Goal: Information Seeking & Learning: Find specific fact

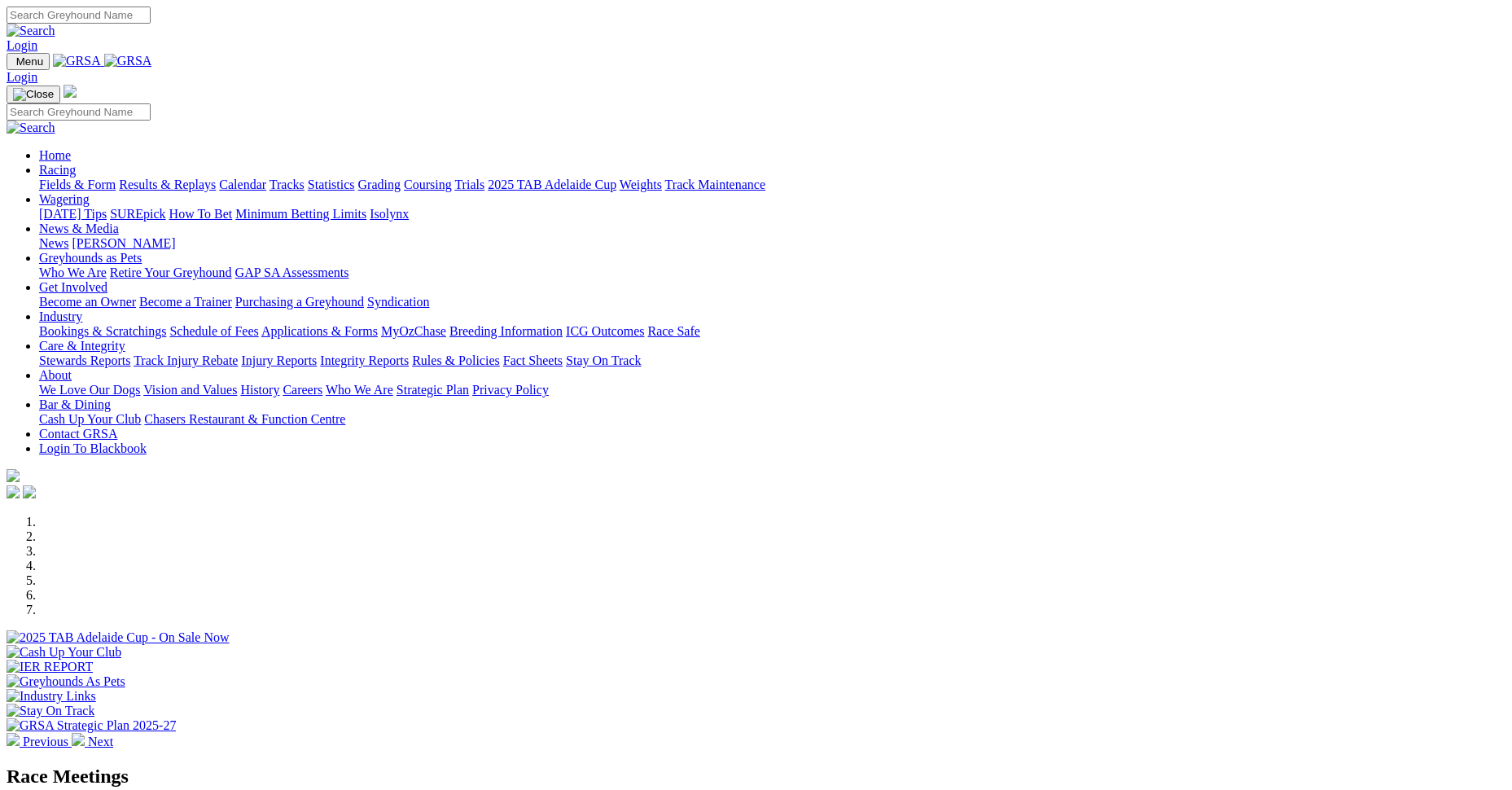
click at [37, 38] on link "Login" at bounding box center [22, 45] width 31 height 14
click at [76, 163] on link "Racing" at bounding box center [58, 170] width 37 height 14
click at [216, 178] on link "Results & Replays" at bounding box center [167, 184] width 97 height 14
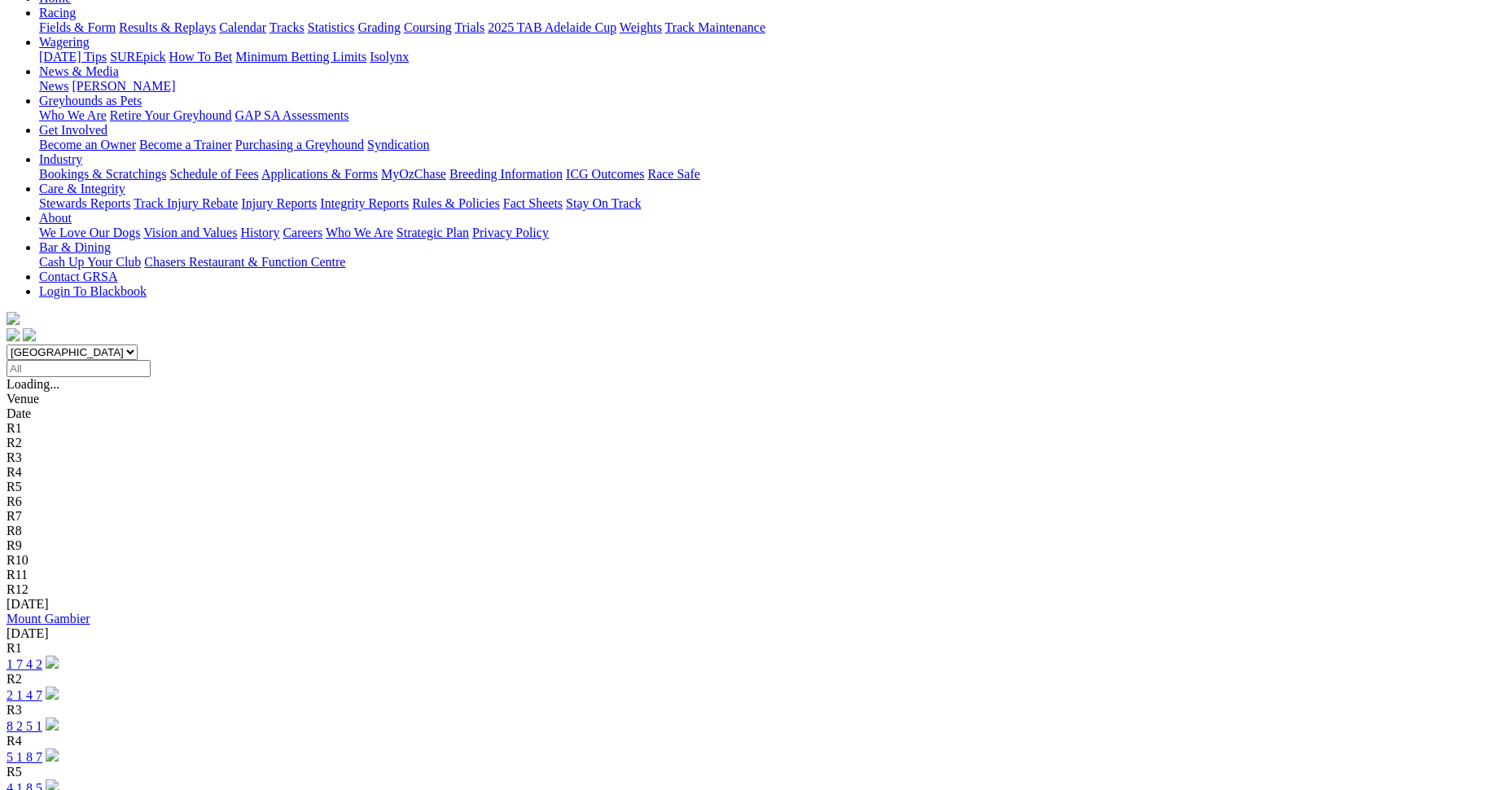
scroll to position [326, 0]
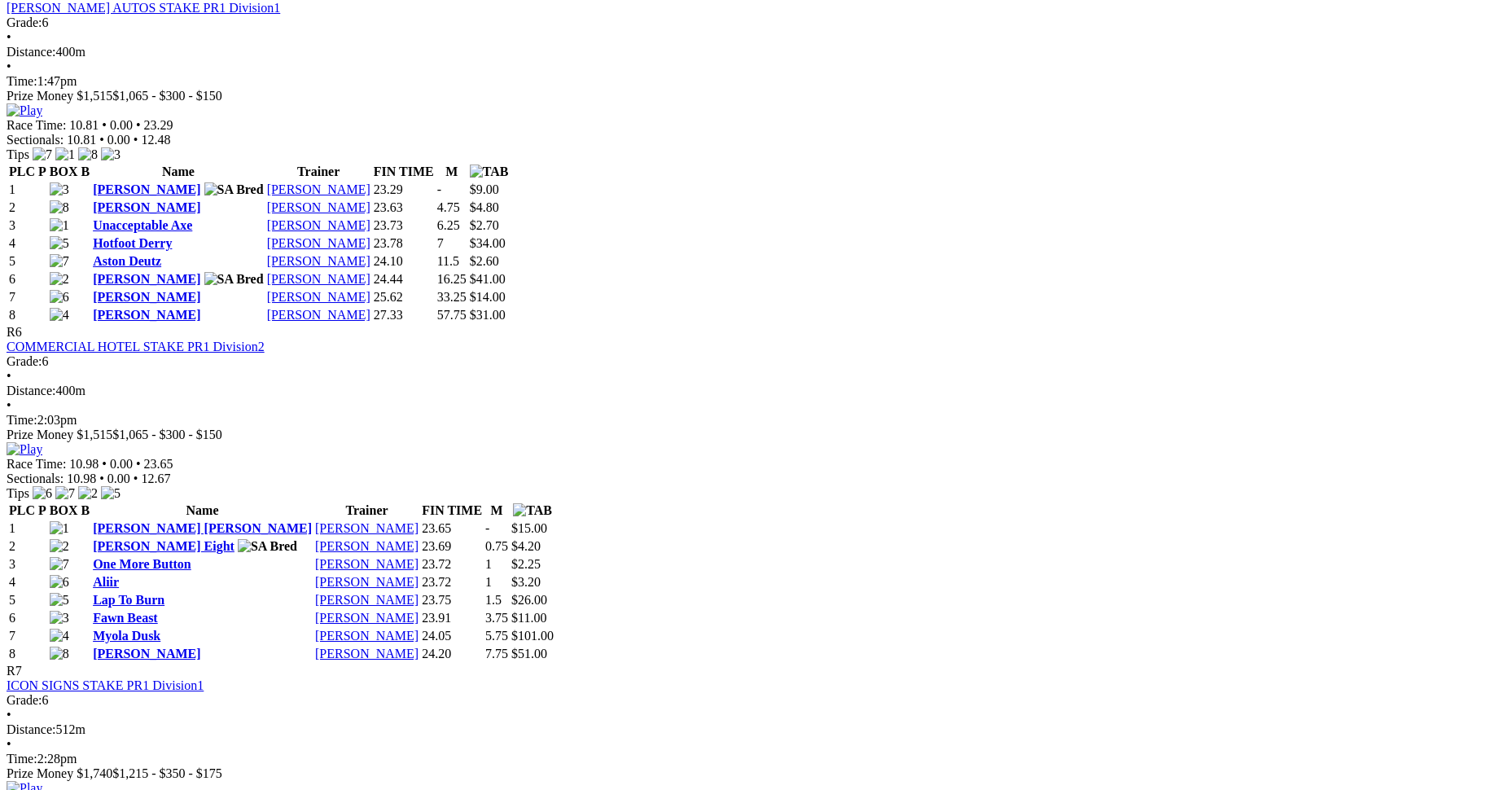
scroll to position [1793, 0]
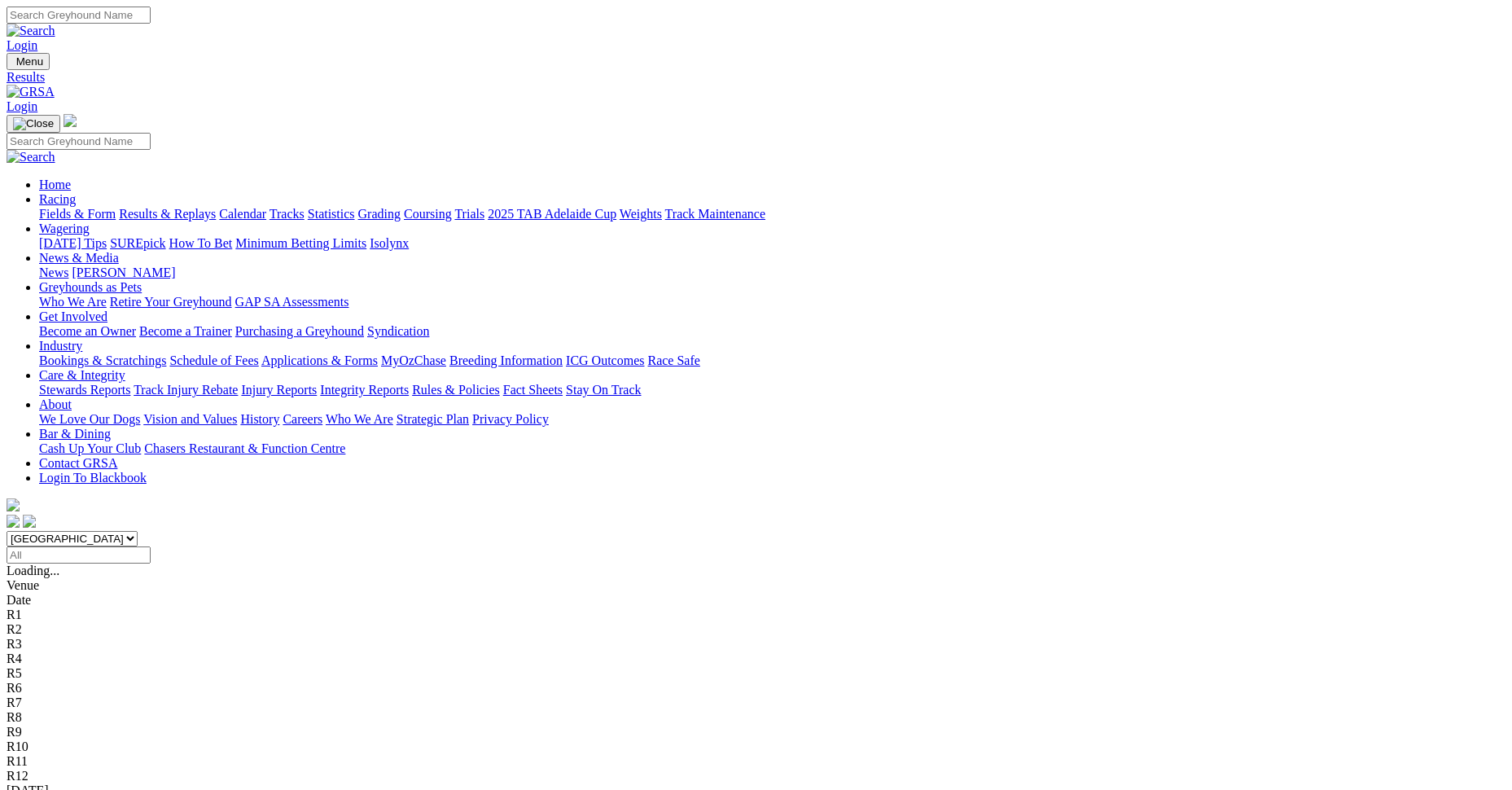
click at [216, 207] on link "Results & Replays" at bounding box center [167, 214] width 97 height 14
click at [150, 546] on input "Select date" at bounding box center [79, 555] width 144 height 18
type input "Thursday, 25 Sep 2025"
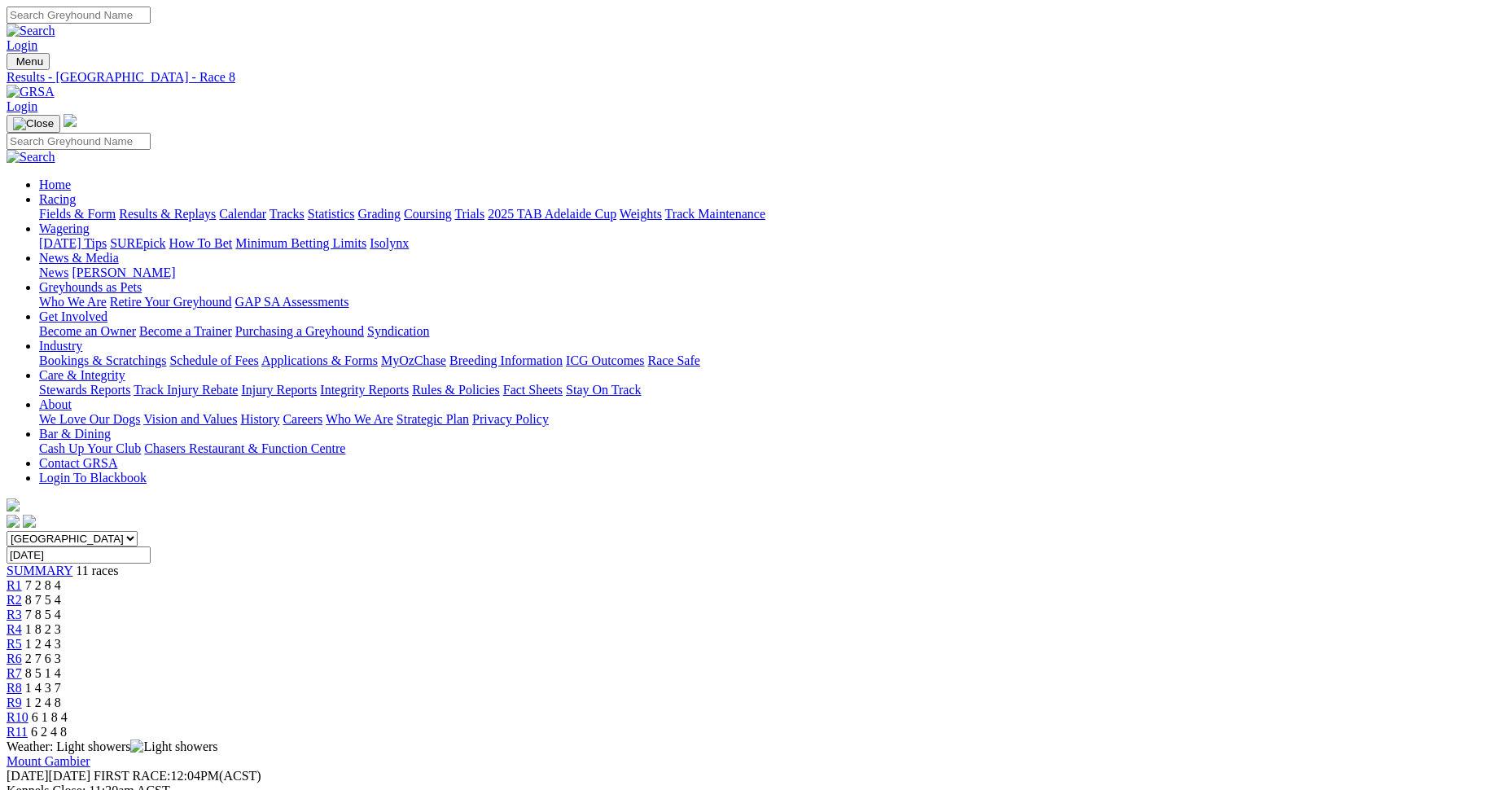
click at [61, 695] on span "1 2 4 8" at bounding box center [43, 702] width 36 height 14
click at [67, 710] on span "6 1 8 4" at bounding box center [50, 717] width 36 height 14
click at [61, 695] on span "1 2 4 8" at bounding box center [43, 702] width 36 height 14
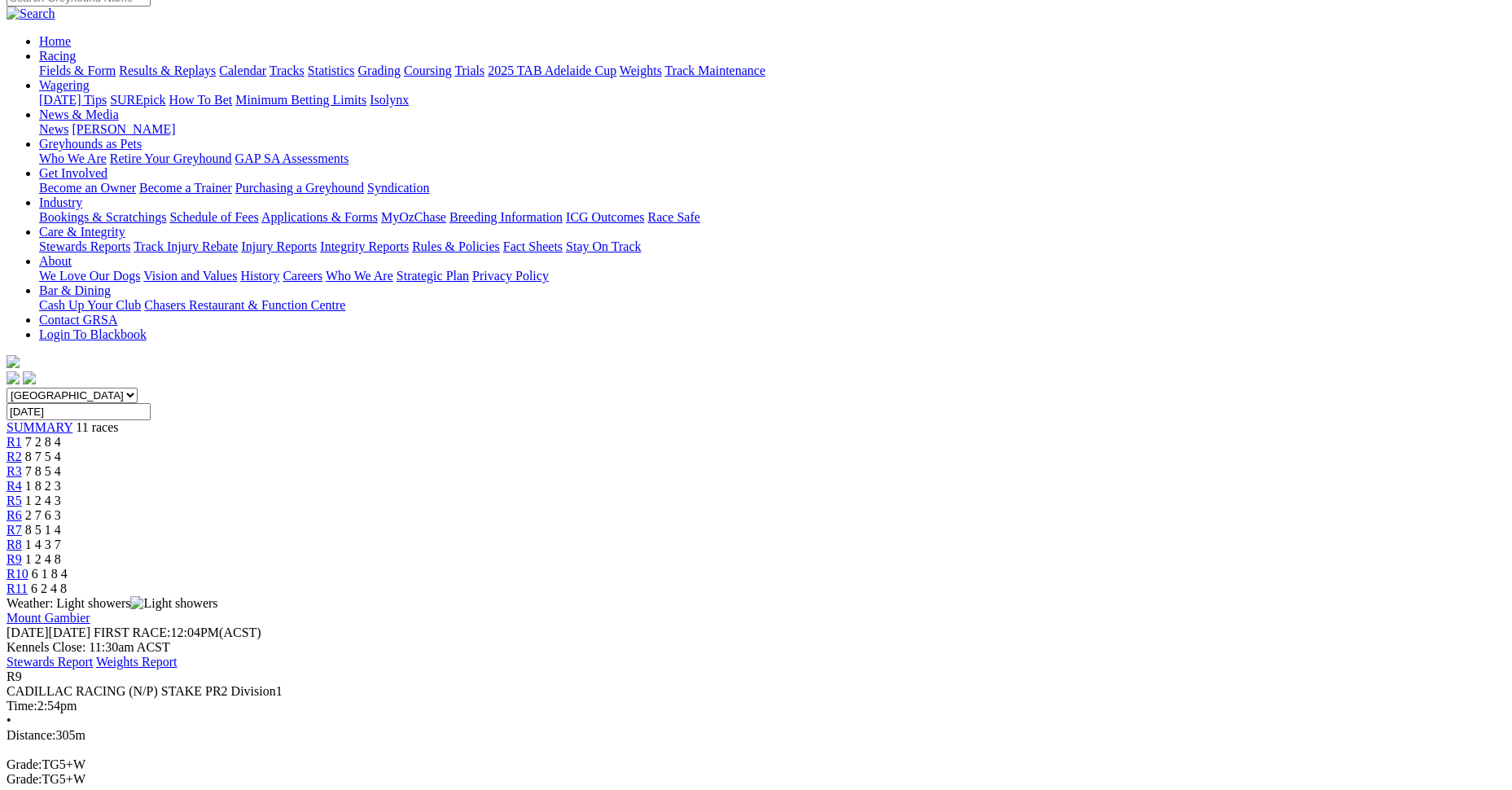
scroll to position [163, 0]
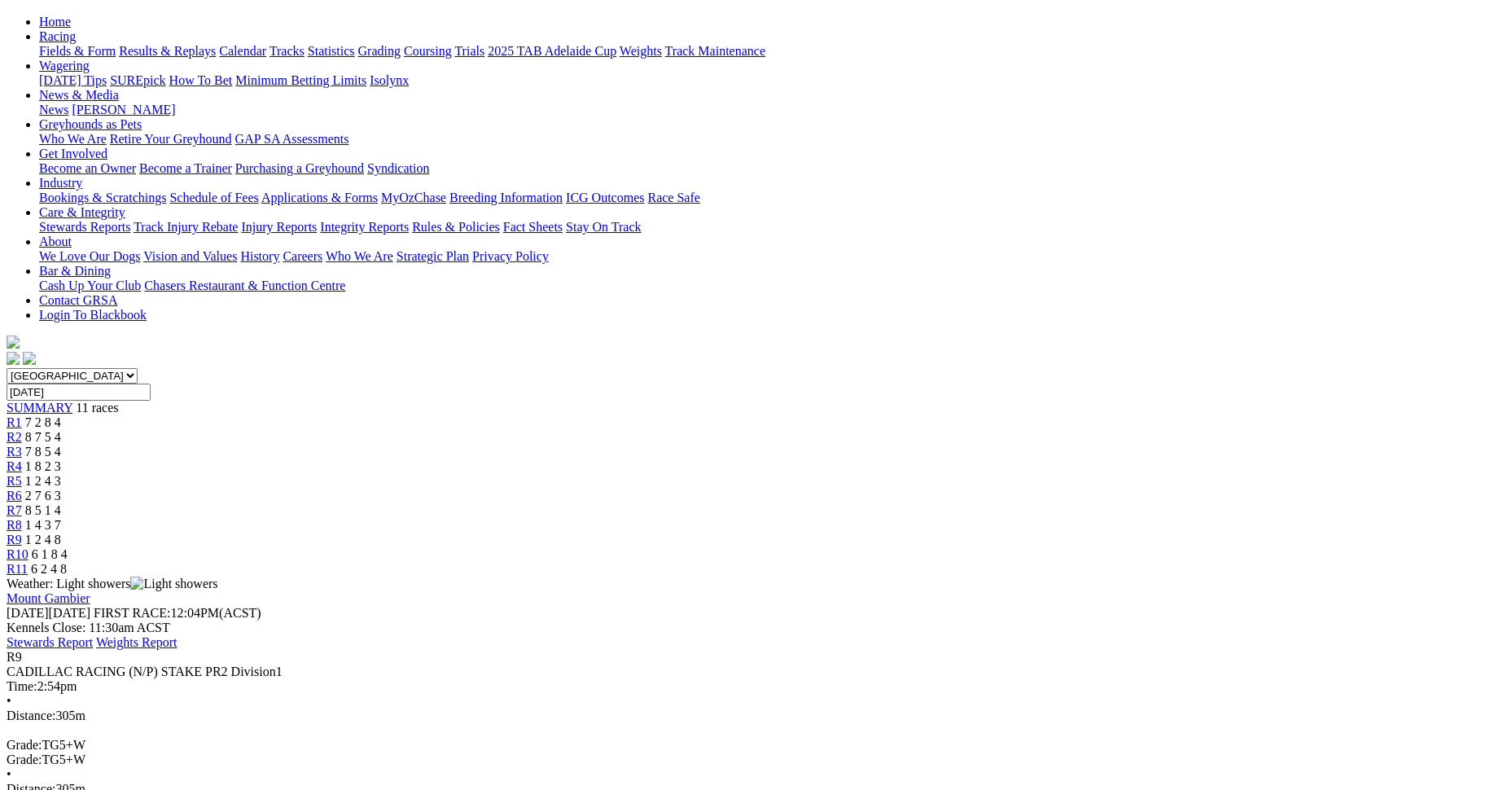
click at [1148, 547] on div "R10 6 1 8 4" at bounding box center [756, 554] width 1499 height 15
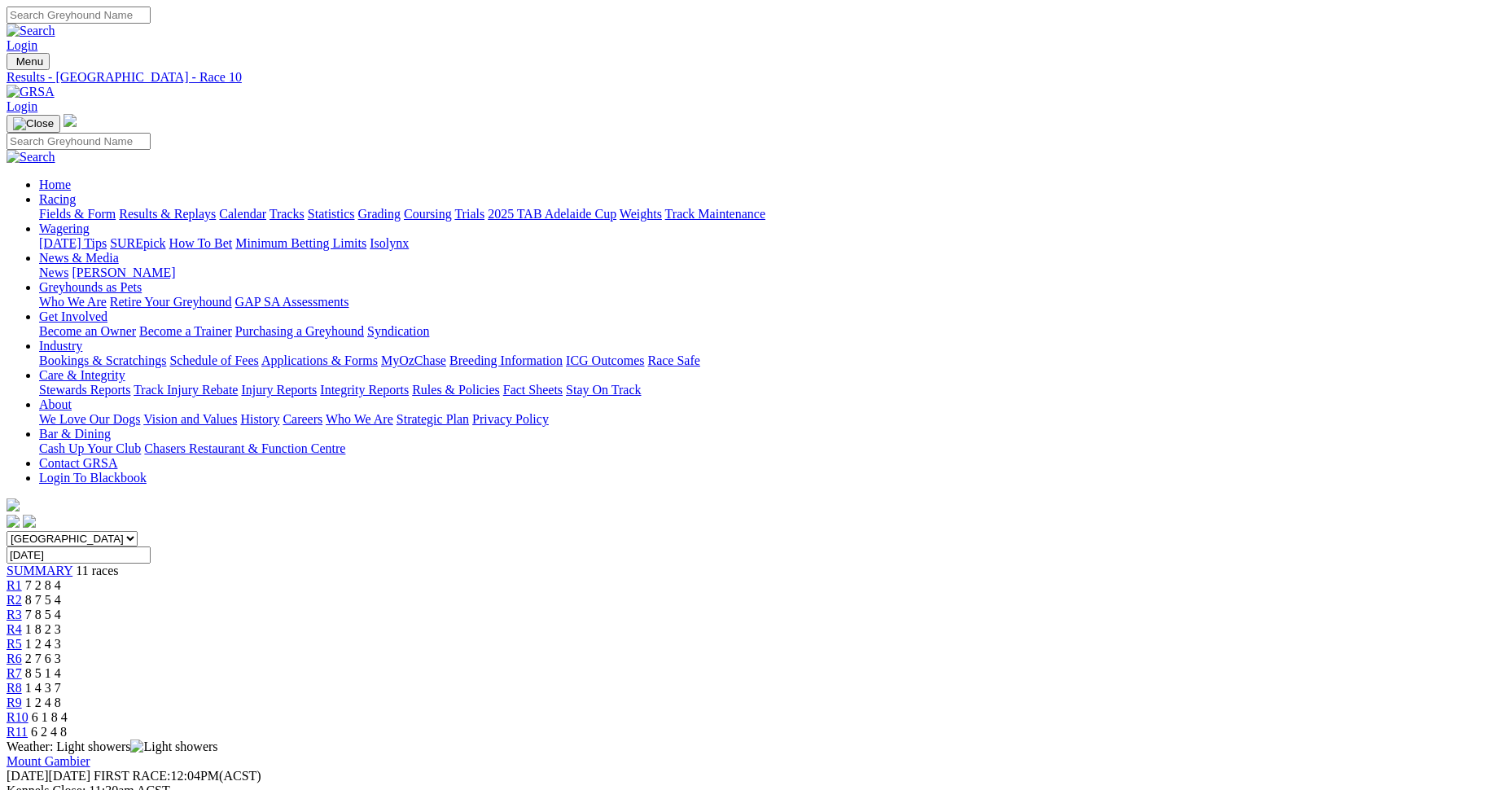
click at [67, 710] on span "6 1 8 4" at bounding box center [50, 717] width 36 height 14
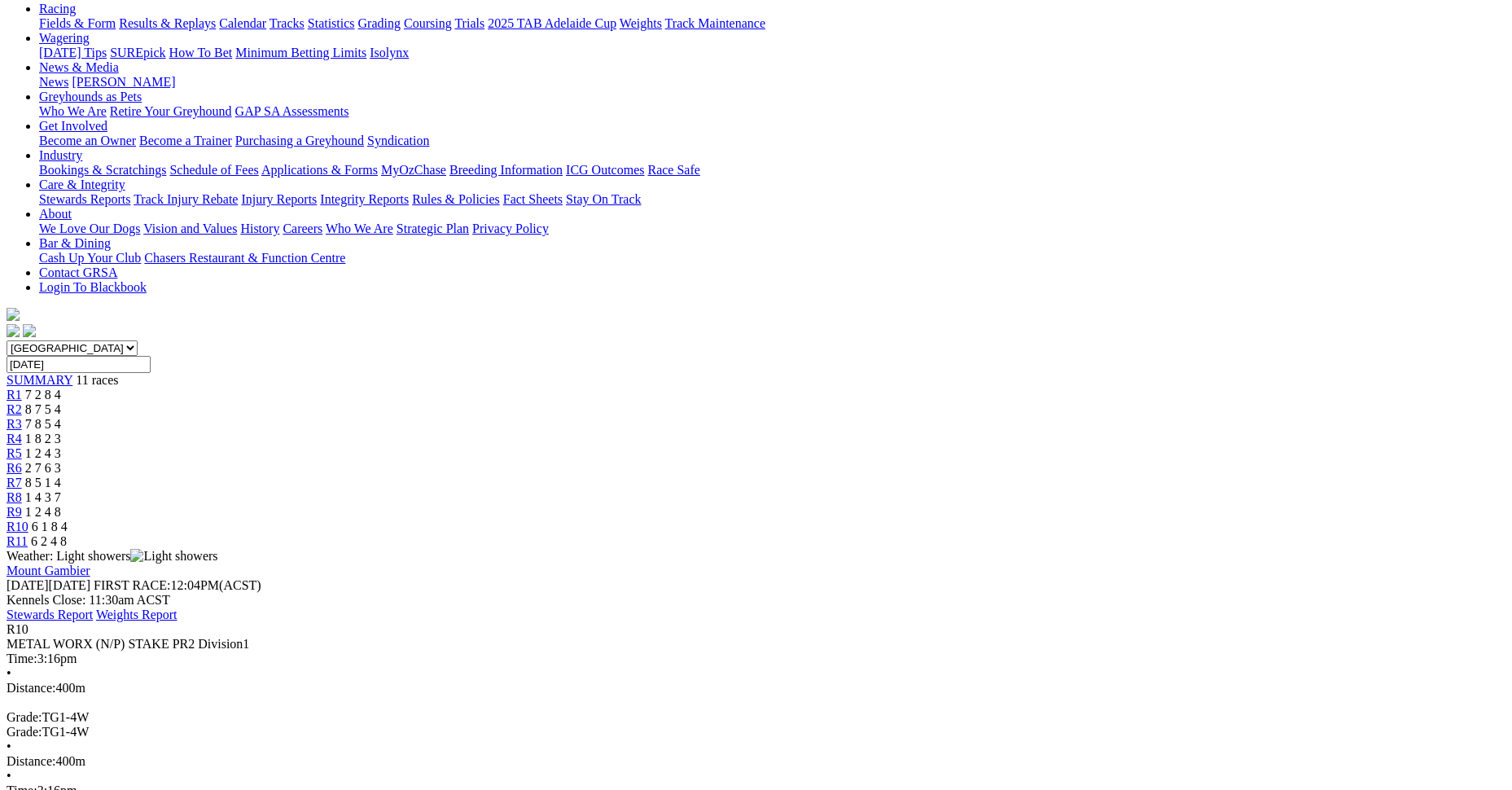
scroll to position [163, 0]
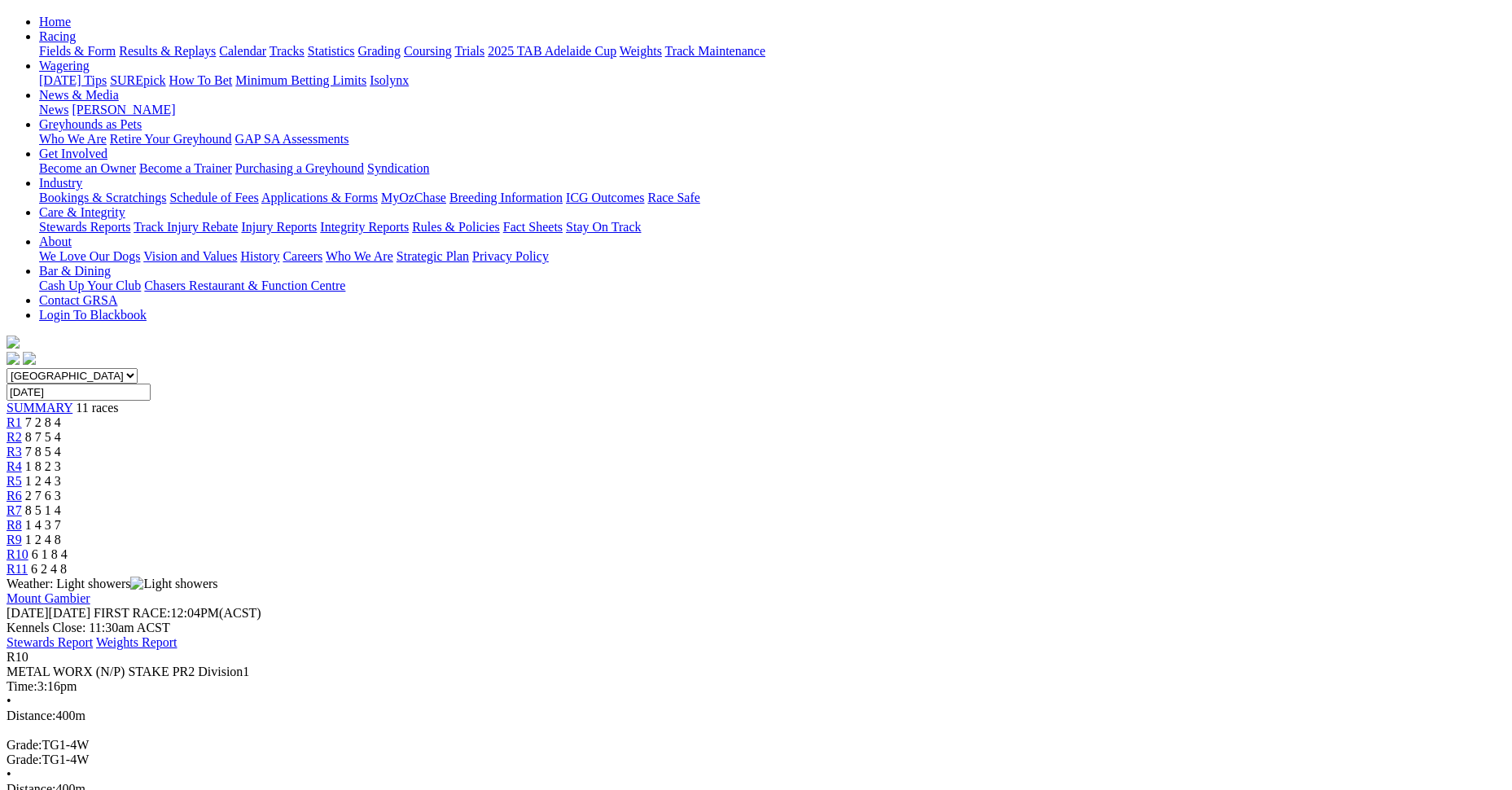
click at [983, 518] on div "R8 1 4 3 7" at bounding box center [756, 525] width 1499 height 15
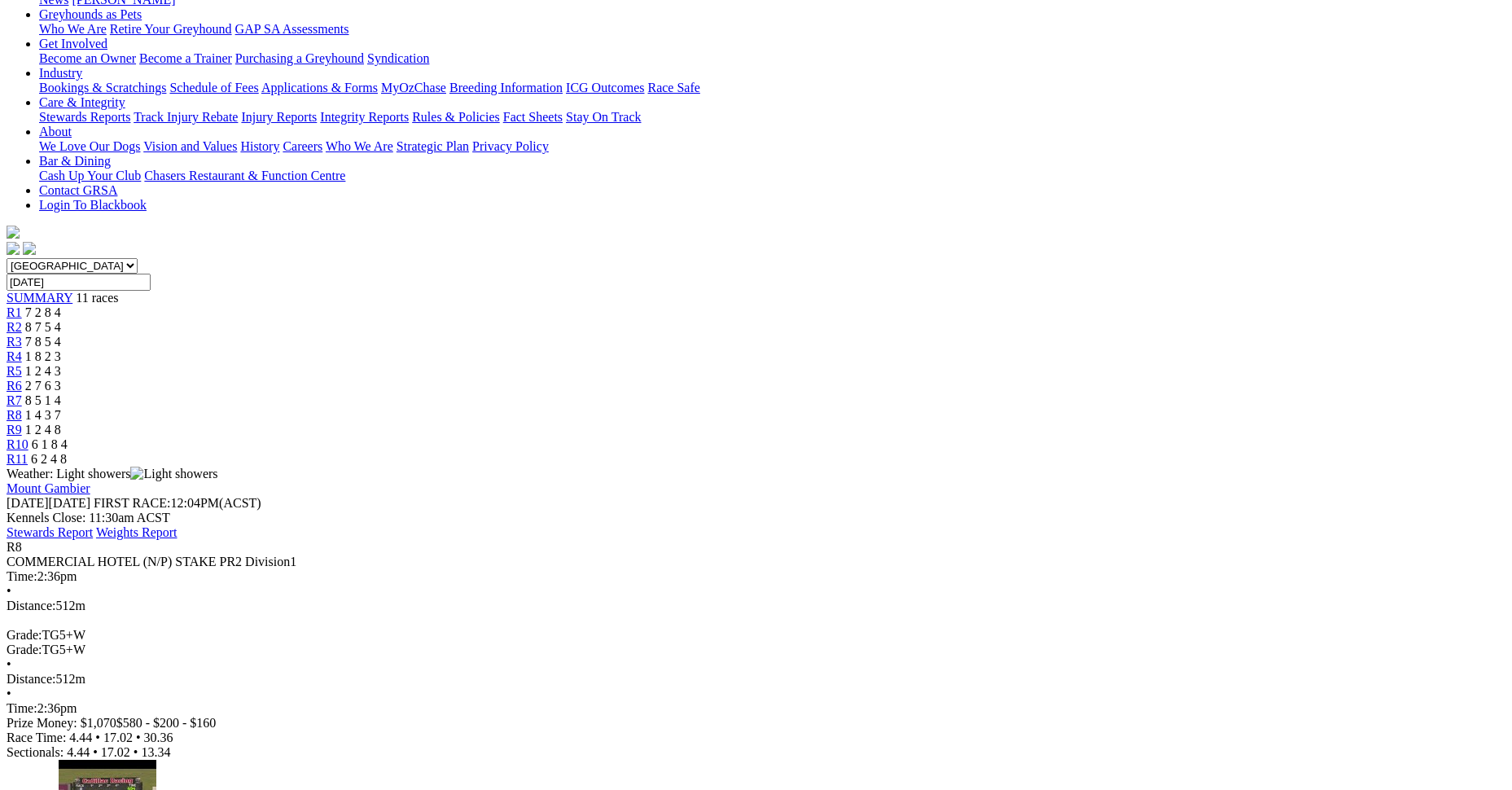
scroll to position [244, 0]
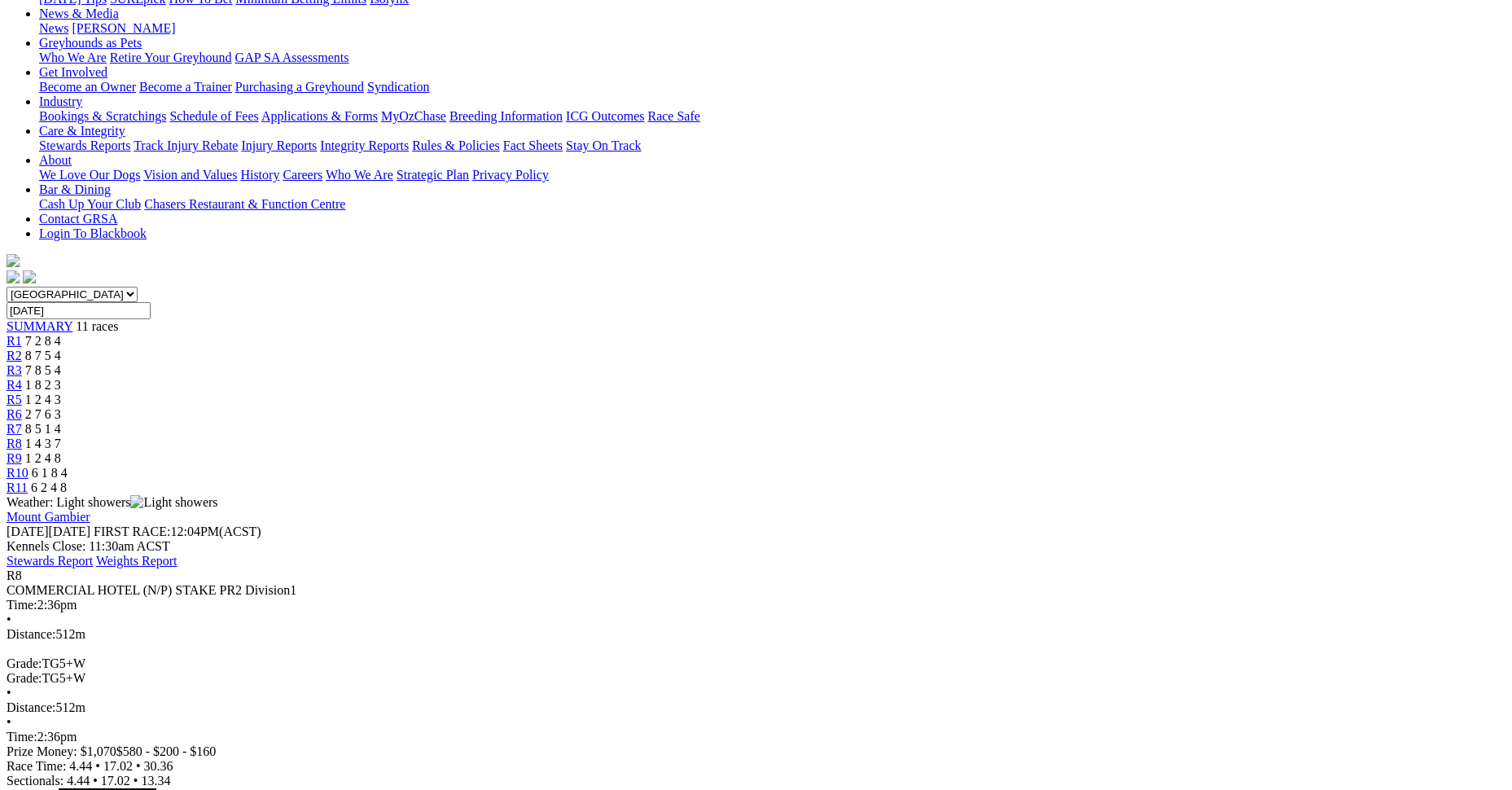
click at [61, 334] on span "7 2 8 4" at bounding box center [43, 340] width 36 height 14
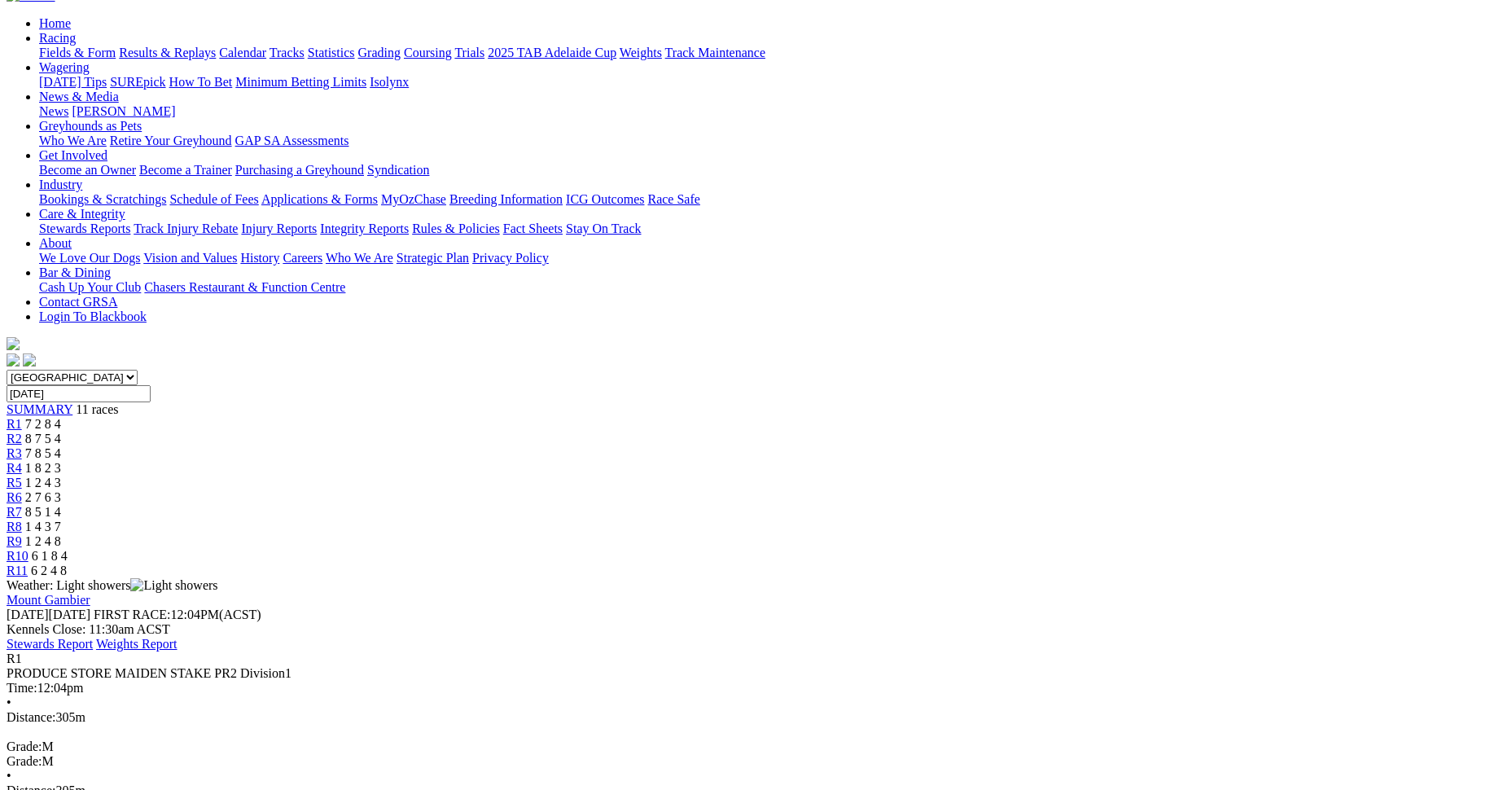
scroll to position [163, 0]
click at [22, 430] on span "R2" at bounding box center [15, 437] width 16 height 14
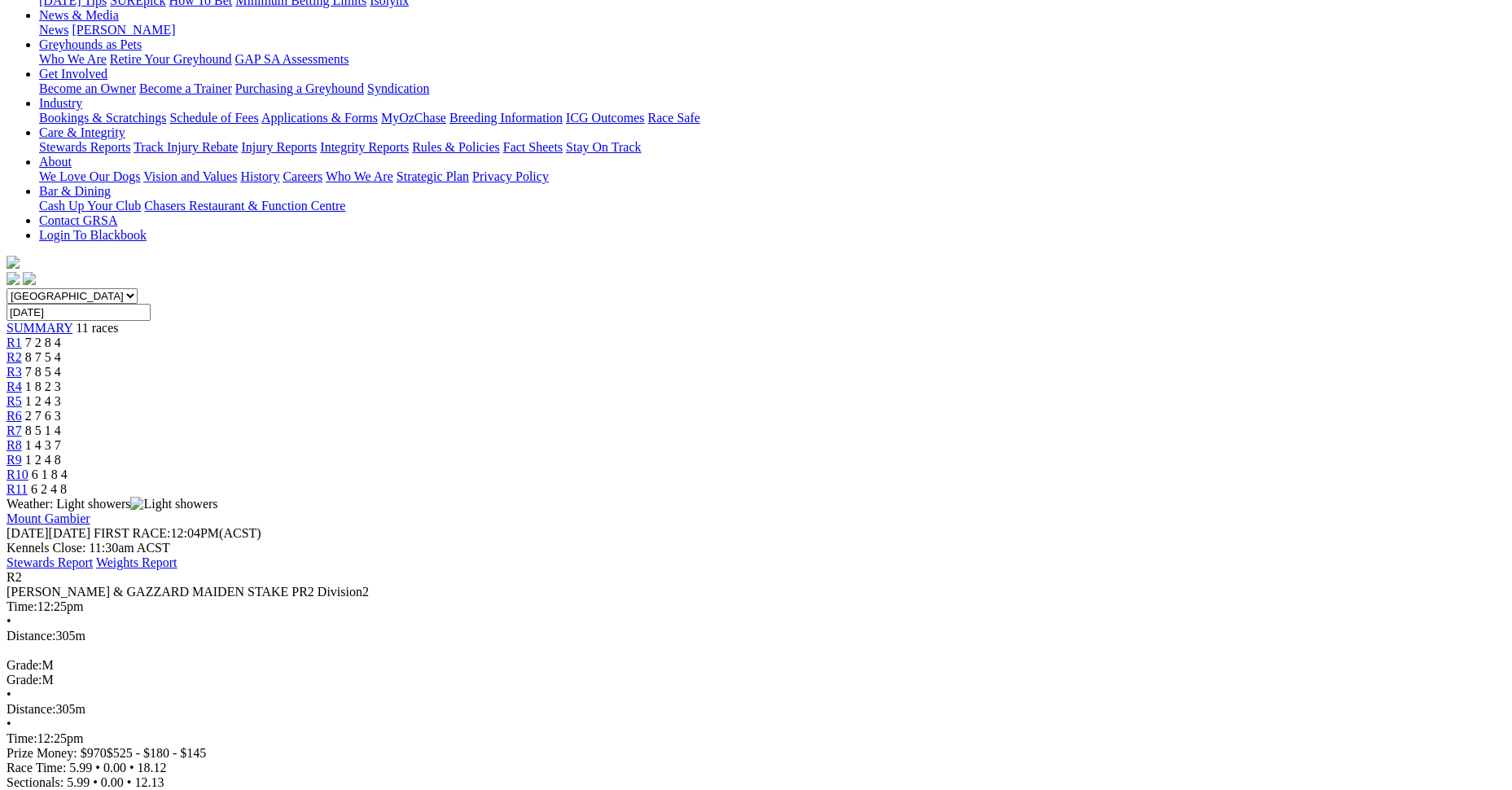
scroll to position [244, 0]
